Goal: Navigation & Orientation: Find specific page/section

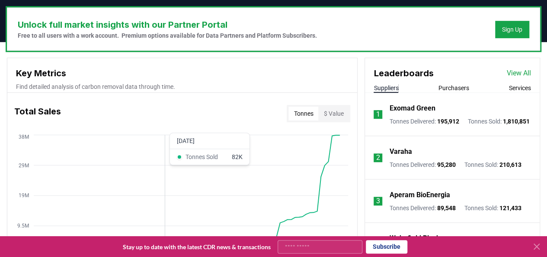
scroll to position [303, 0]
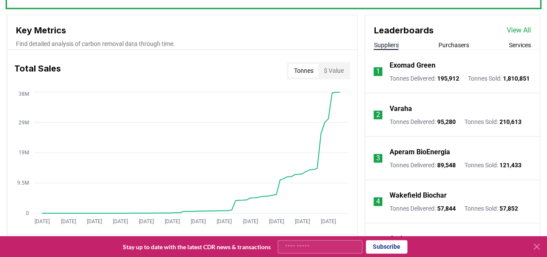
click at [455, 45] on button "Purchasers" at bounding box center [454, 45] width 31 height 9
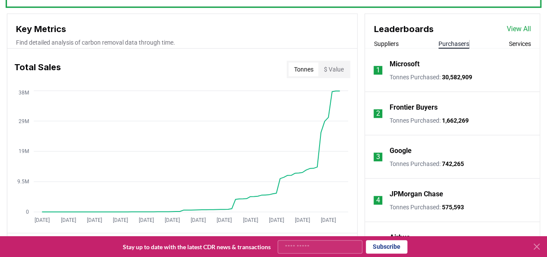
scroll to position [300, 0]
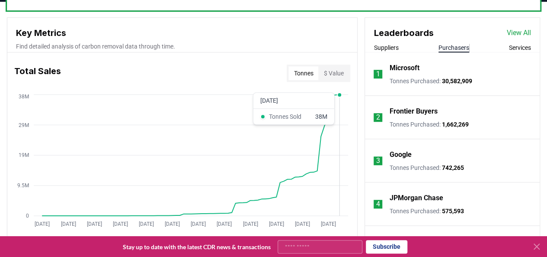
click at [339, 95] on circle at bounding box center [339, 95] width 4 height 4
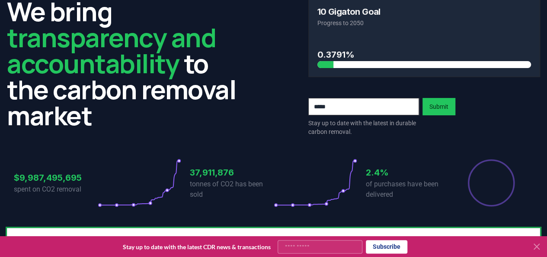
scroll to position [0, 0]
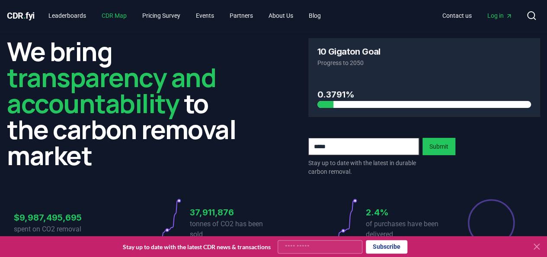
click at [128, 16] on link "CDR Map" at bounding box center [114, 16] width 39 height 16
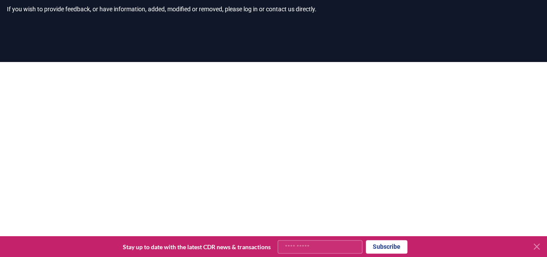
scroll to position [91, 0]
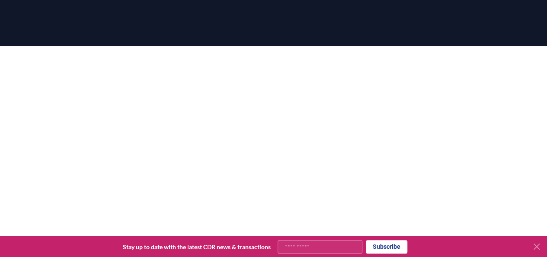
click at [538, 243] on icon at bounding box center [537, 246] width 10 height 10
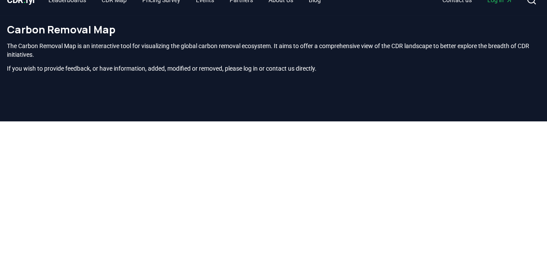
scroll to position [4, 0]
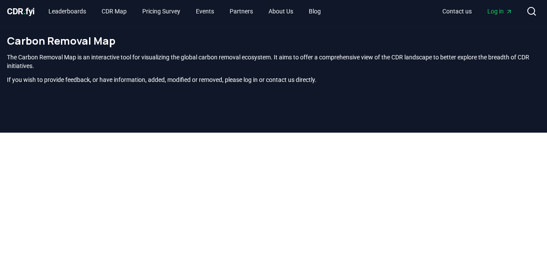
click at [106, 41] on h1 "Carbon Removal Map" at bounding box center [273, 41] width 533 height 14
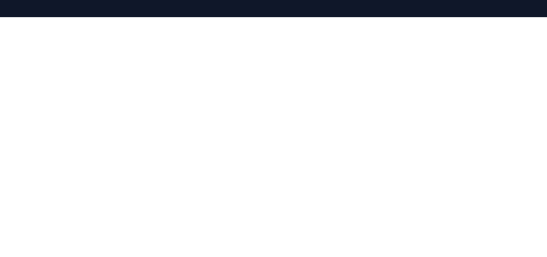
scroll to position [122, 0]
